Goal: Check status: Check status

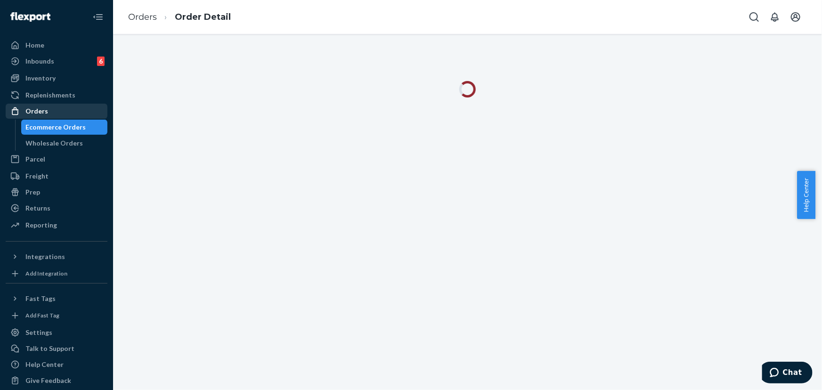
click at [59, 113] on div "Orders" at bounding box center [57, 111] width 100 height 13
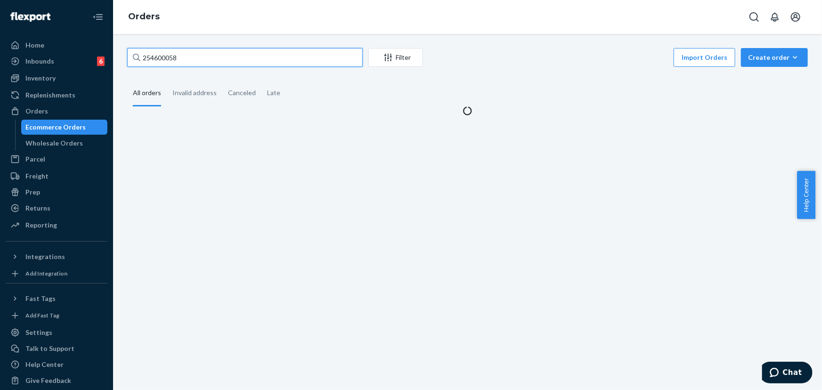
click at [200, 60] on input "254600058" at bounding box center [244, 57] width 235 height 19
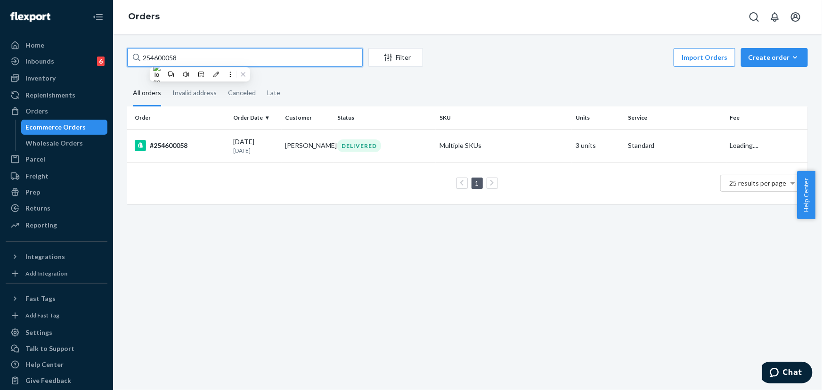
paste input "737990"
type input "254737990"
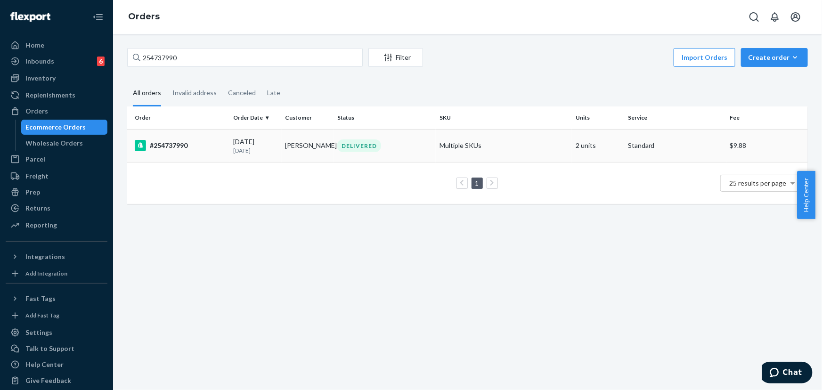
click at [325, 145] on td "[PERSON_NAME]" at bounding box center [308, 145] width 52 height 33
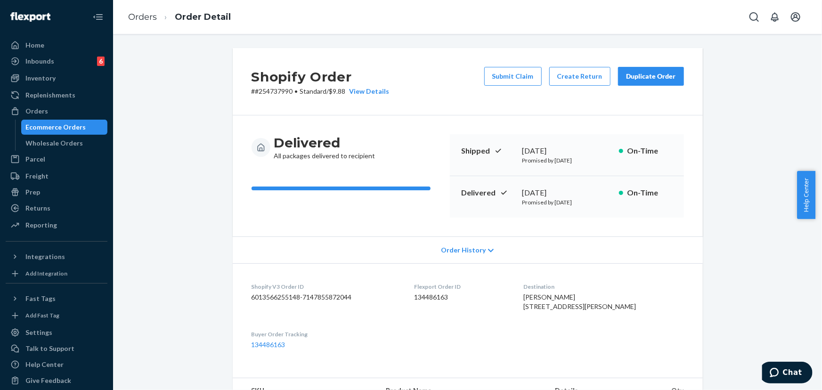
drag, startPoint x: 562, startPoint y: 191, endPoint x: 518, endPoint y: 193, distance: 43.8
click at [518, 193] on div "Delivered [DATE] Promised by [DATE] On-Time" at bounding box center [567, 196] width 234 height 41
copy div "[DATE]"
